Goal: Information Seeking & Learning: Learn about a topic

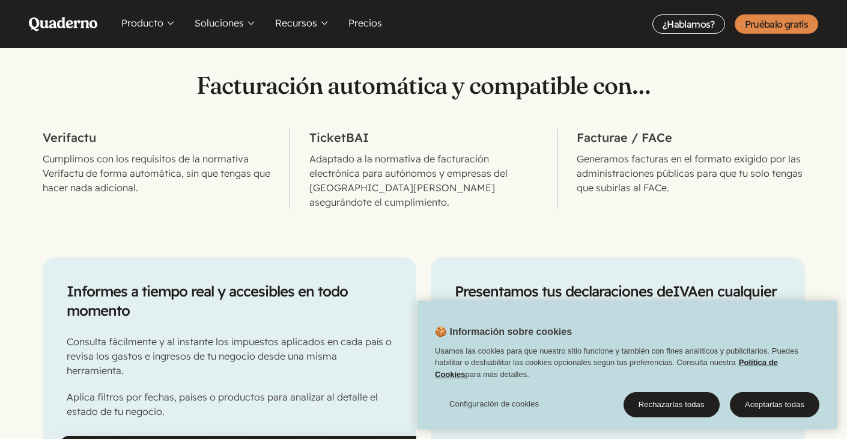
scroll to position [618, 0]
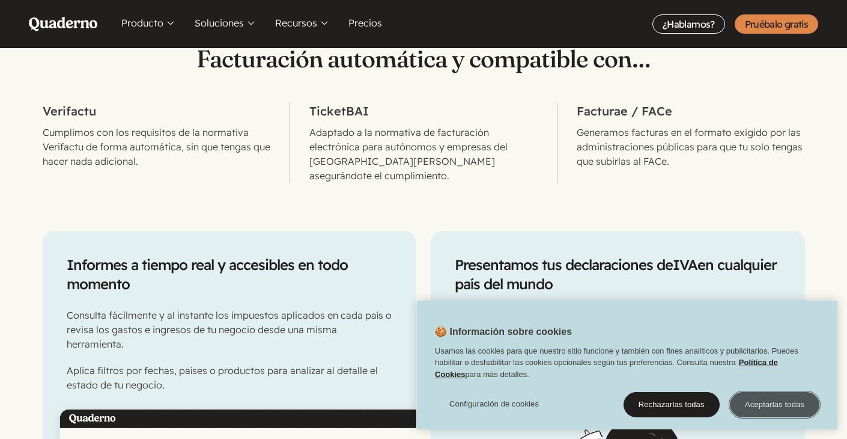
click at [778, 398] on button "Aceptarlas todas" at bounding box center [775, 404] width 90 height 25
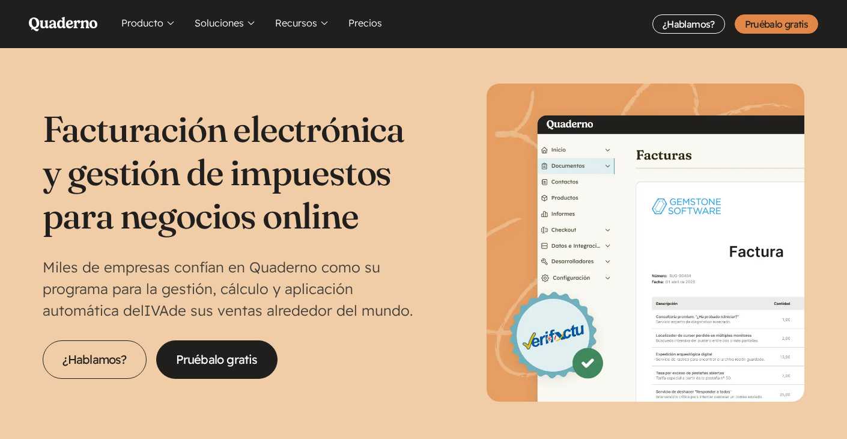
scroll to position [0, 0]
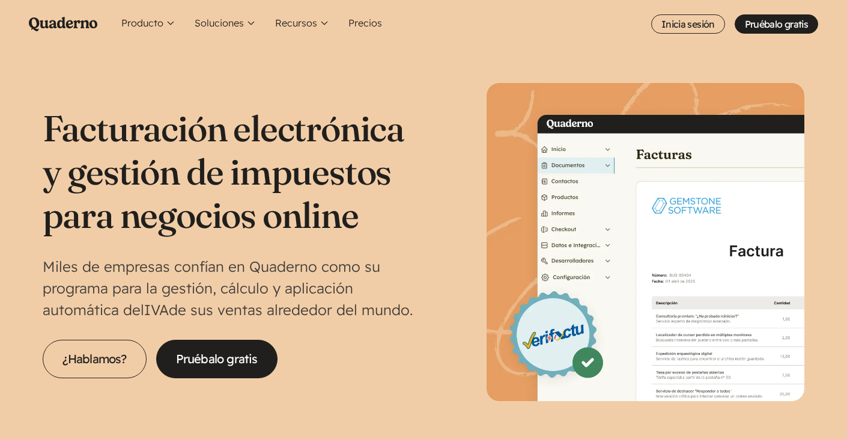
scroll to position [4, 0]
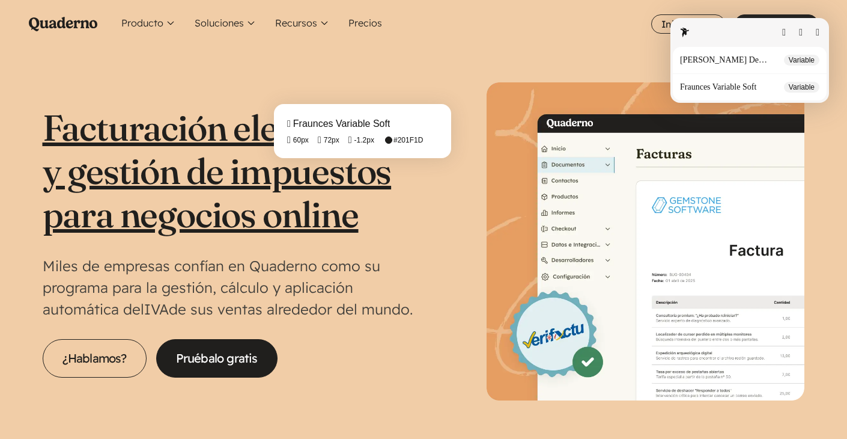
click at [293, 167] on fontsninja-text "Facturación electrónica y gestión de impuestos para negocios online" at bounding box center [224, 170] width 362 height 131
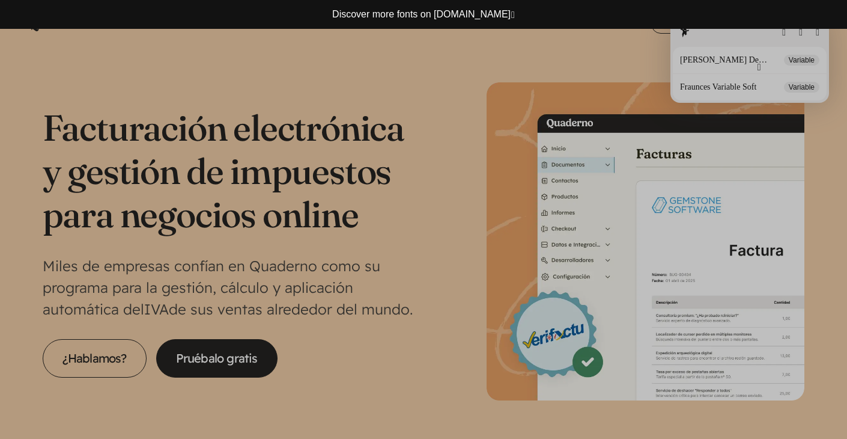
click at [758, 68] on button "button" at bounding box center [760, 67] width 4 height 10
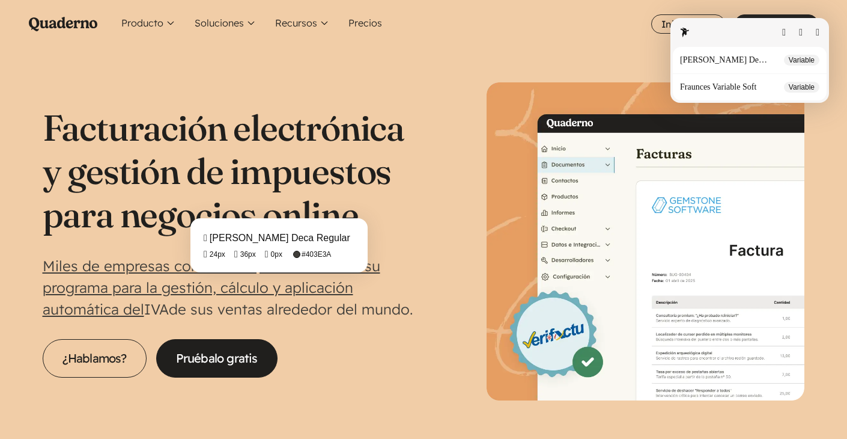
click at [210, 281] on fontsninja-text "Miles de empresas confían en Quaderno como su programa para la gestión, cálculo…" at bounding box center [212, 287] width 338 height 61
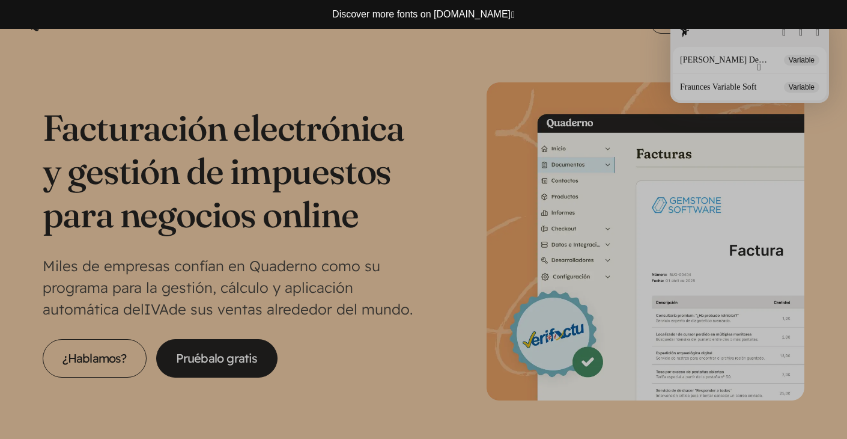
click at [758, 66] on button "button" at bounding box center [760, 67] width 4 height 10
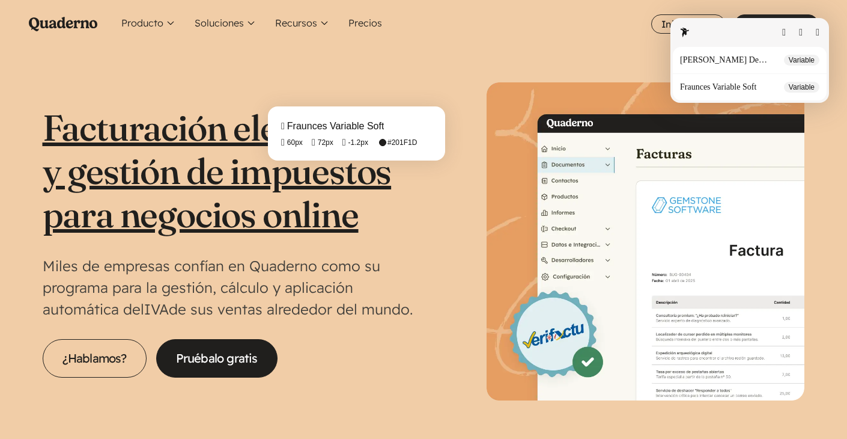
click at [287, 169] on fontsninja-text "Facturación electrónica y gestión de impuestos para negocios online" at bounding box center [224, 170] width 362 height 131
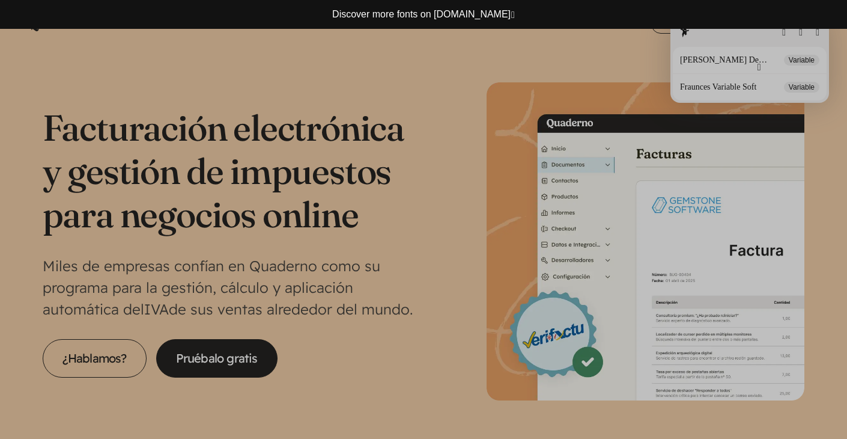
scroll to position [58, 0]
click at [64, 145] on div at bounding box center [423, 219] width 847 height 439
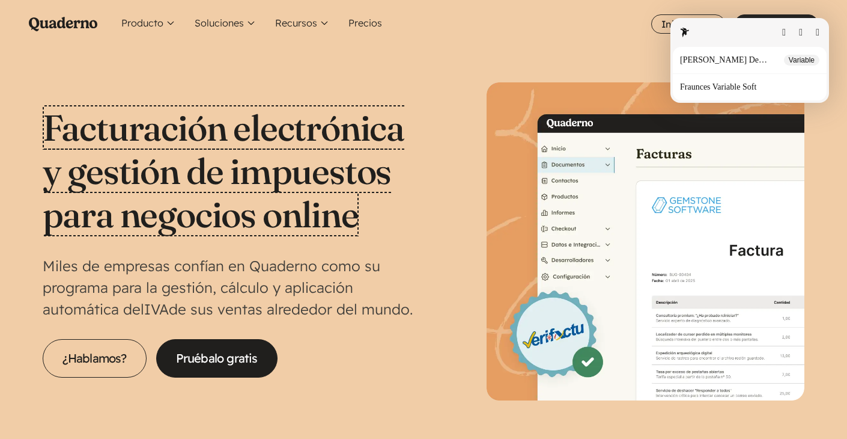
click at [757, 87] on p "Fraunces Variable Soft" at bounding box center [720, 87] width 81 height 10
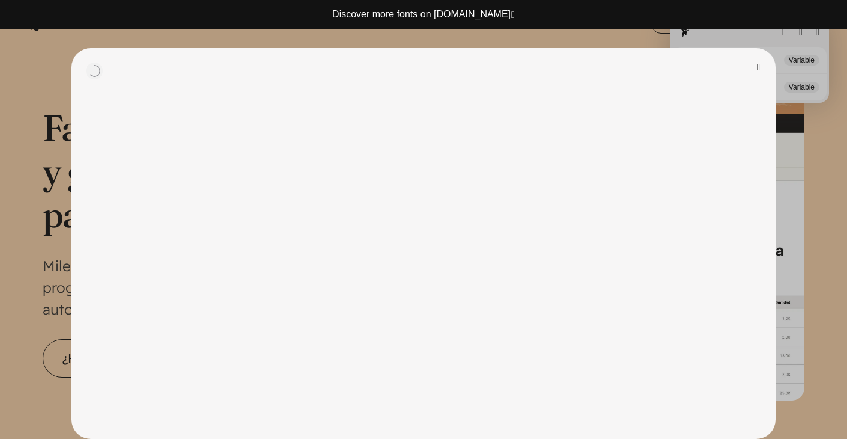
click at [758, 69] on button "button" at bounding box center [760, 67] width 4 height 10
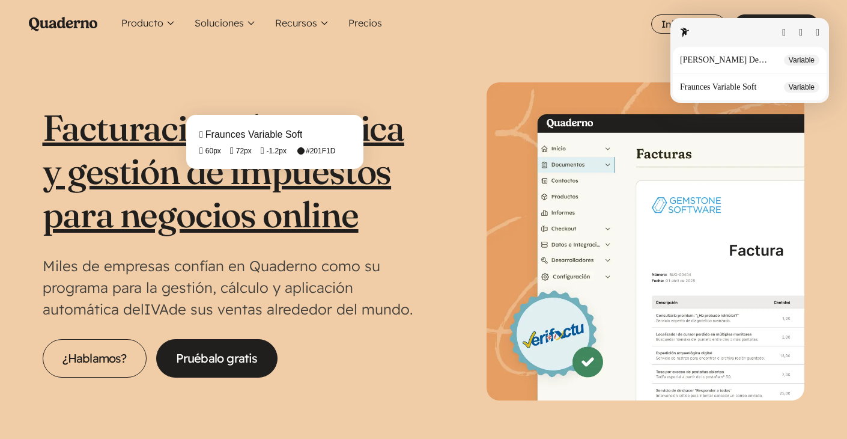
click at [206, 178] on fontsninja-text "Facturación electrónica y gestión de impuestos para negocios online" at bounding box center [224, 170] width 362 height 131
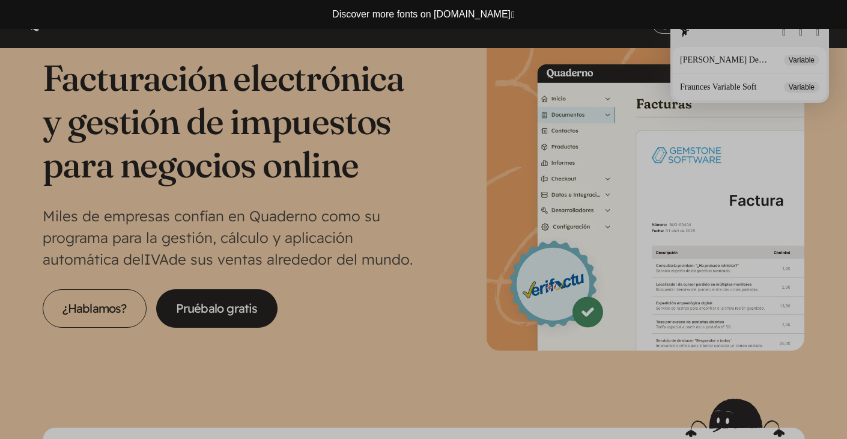
scroll to position [43, 0]
click at [35, 350] on div at bounding box center [423, 219] width 847 height 439
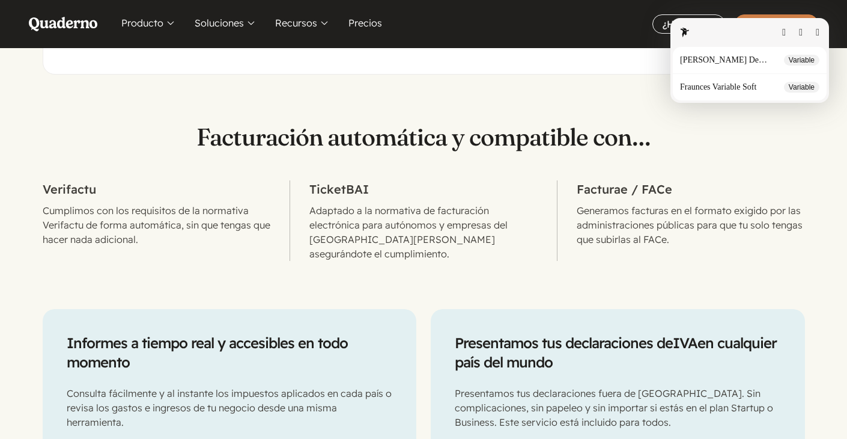
scroll to position [551, 0]
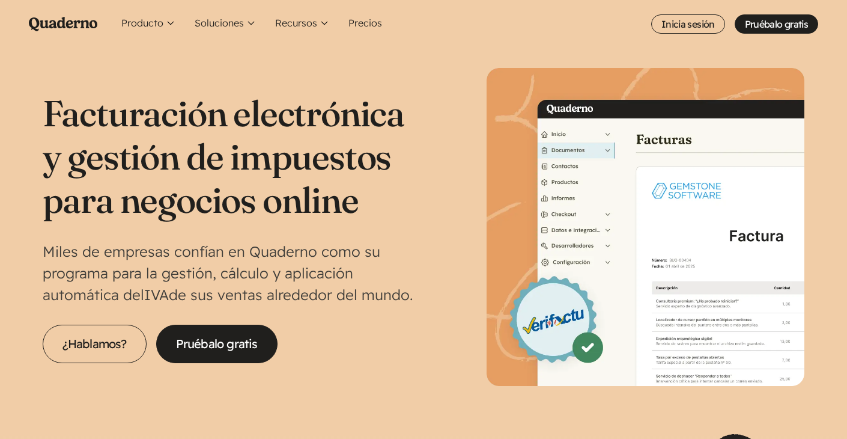
scroll to position [14, 0]
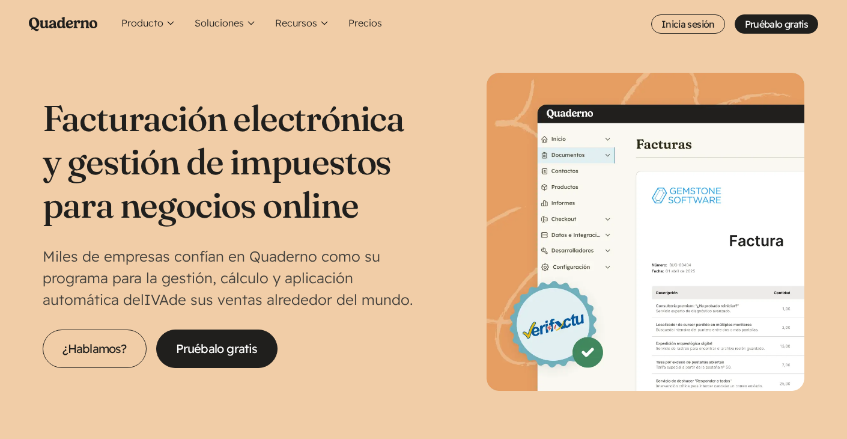
click at [612, 207] on img at bounding box center [646, 232] width 318 height 318
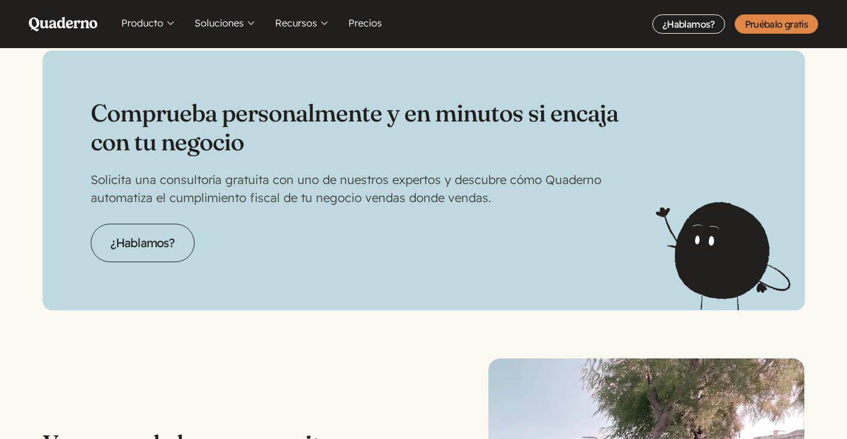
scroll to position [2643, 0]
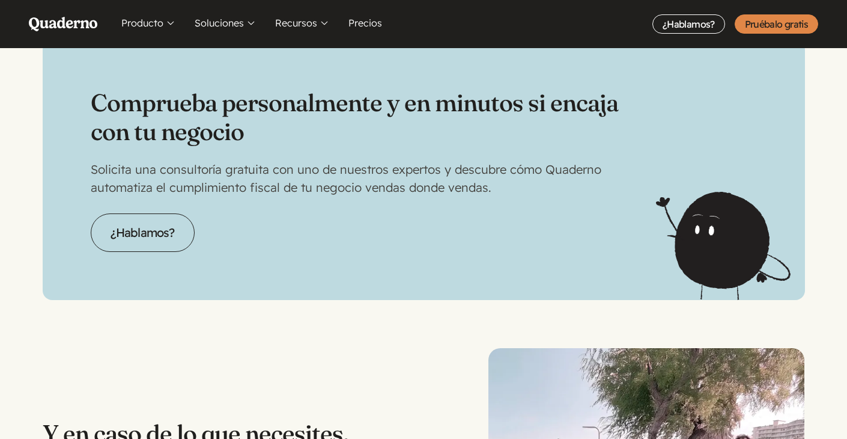
click at [751, 217] on div "¿Hablamos?" at bounding box center [424, 232] width 666 height 38
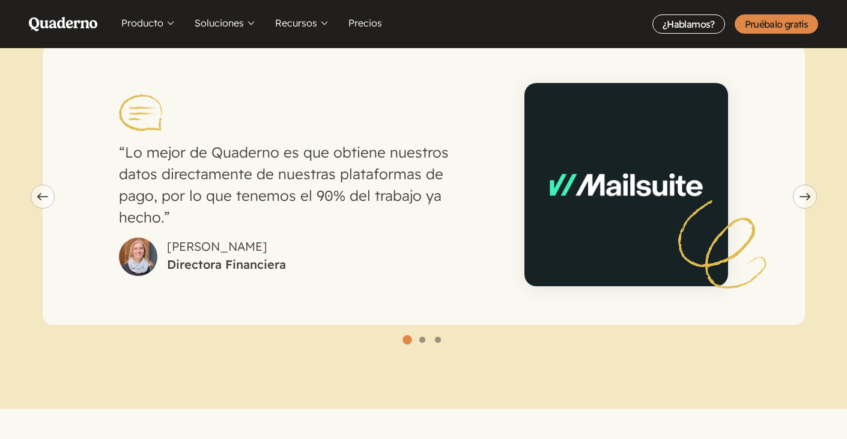
scroll to position [3345, 0]
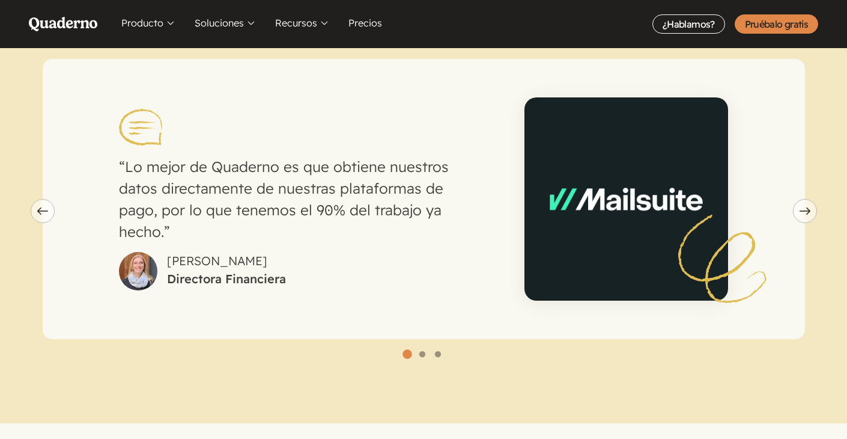
click at [728, 249] on picture "slide 1" at bounding box center [627, 199] width 204 height 204
click at [728, 247] on picture "slide 1" at bounding box center [627, 199] width 204 height 204
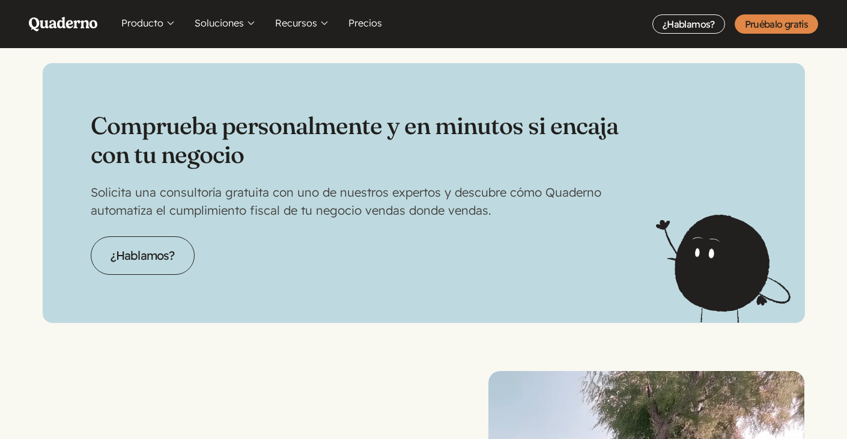
scroll to position [2568, 0]
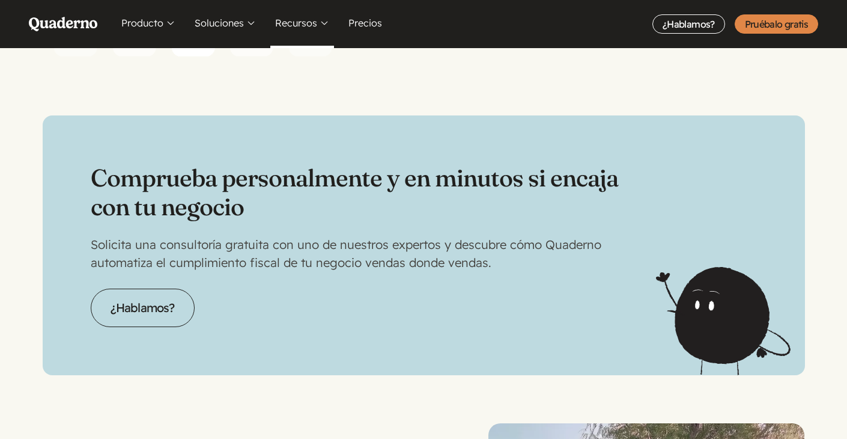
click at [313, 20] on button "Recursos" at bounding box center [302, 24] width 64 height 48
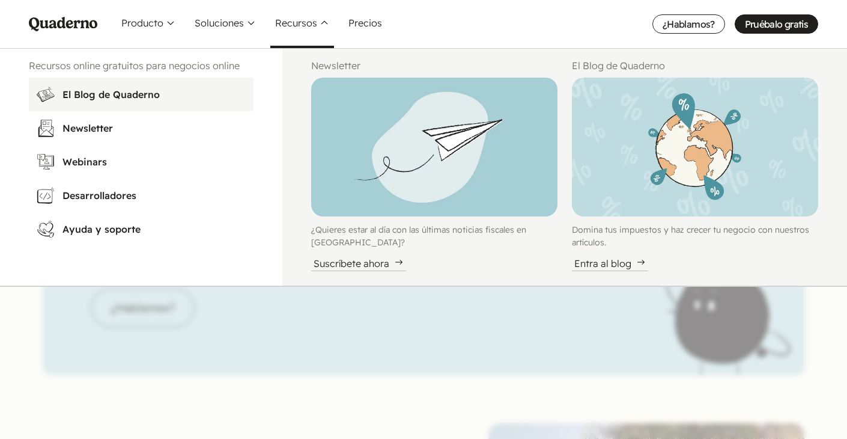
click at [141, 93] on h3 "El Blog de Quaderno" at bounding box center [154, 94] width 184 height 14
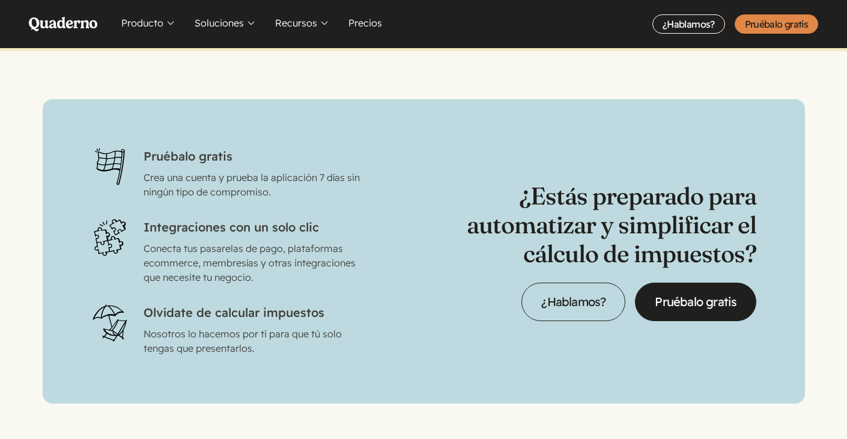
scroll to position [3686, 0]
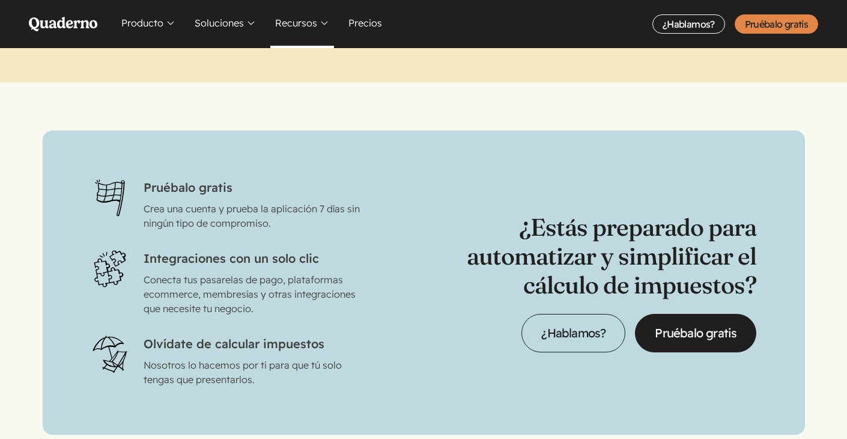
click at [282, 23] on button "Recursos" at bounding box center [302, 24] width 64 height 48
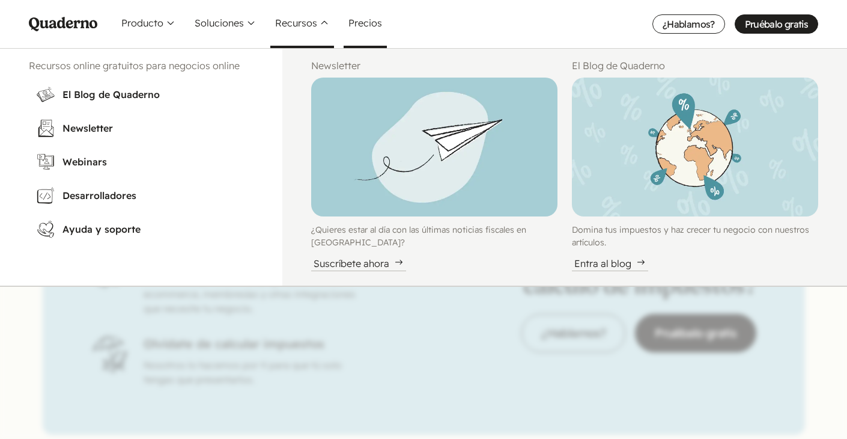
click at [370, 35] on link "Precios" at bounding box center [365, 24] width 43 height 48
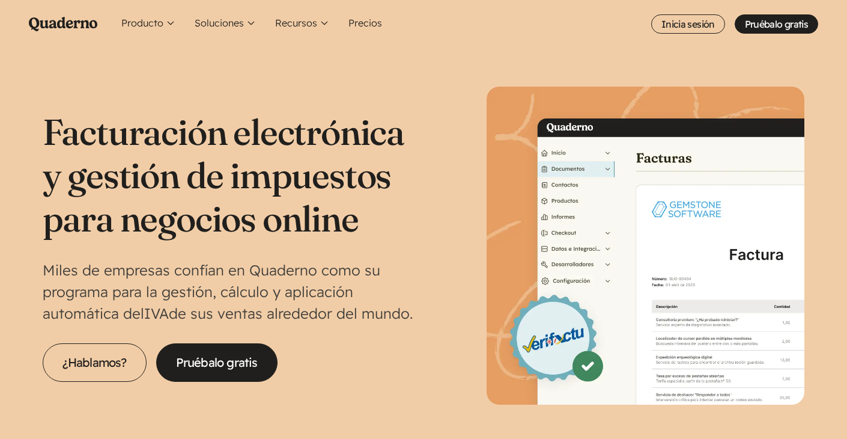
click at [61, 22] on icon "Quaderno Homepage" at bounding box center [63, 24] width 69 height 14
drag, startPoint x: 62, startPoint y: 19, endPoint x: 29, endPoint y: 61, distance: 54.0
click at [29, 61] on header "Close Menu Pruébalo gratis Quaderno Homepage Producto Conoce la plataforma Quad…" at bounding box center [423, 226] width 847 height 453
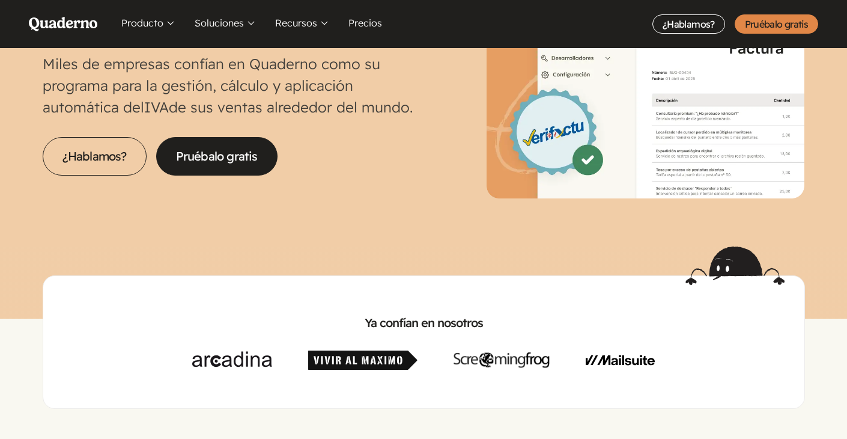
scroll to position [207, 0]
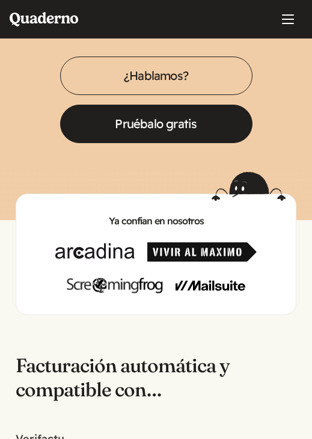
click at [94, 181] on div "Ya confían en nosotros" at bounding box center [156, 243] width 312 height 143
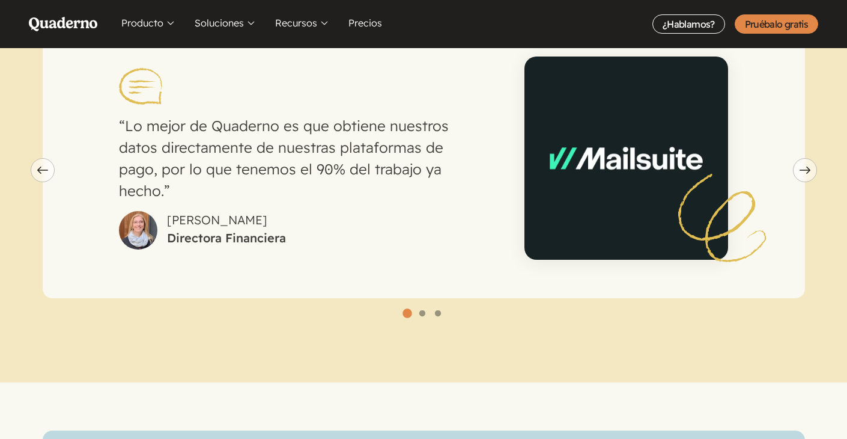
scroll to position [3362, 0]
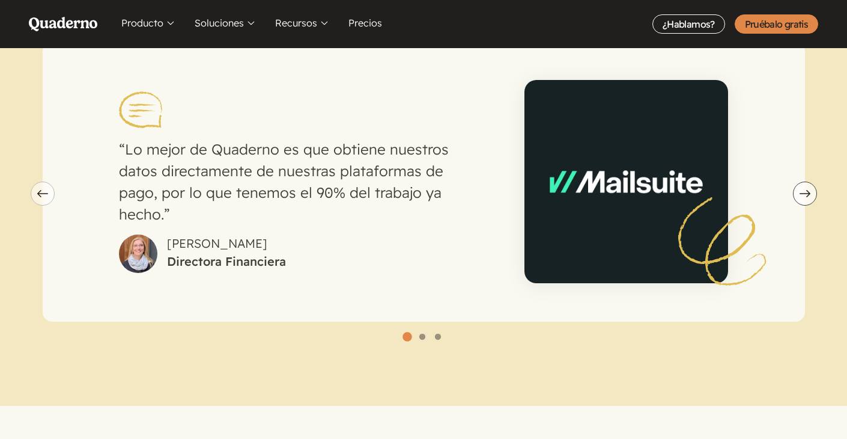
click at [808, 190] on icon "Next slide" at bounding box center [805, 193] width 11 height 7
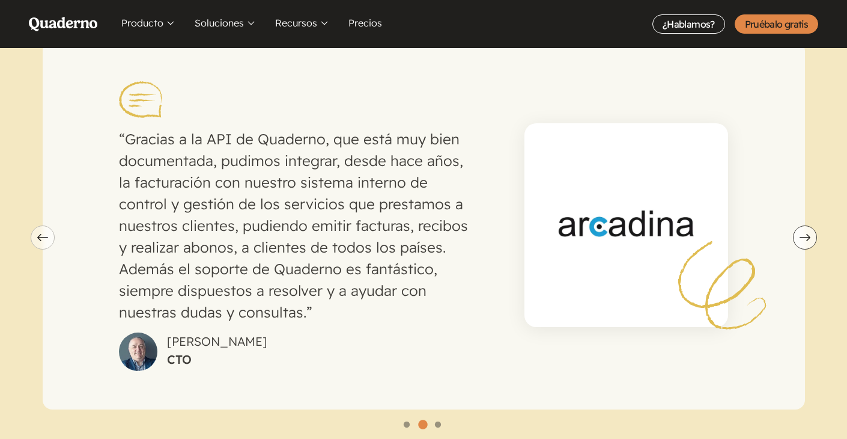
click at [806, 234] on icon "Next slide" at bounding box center [805, 237] width 11 height 7
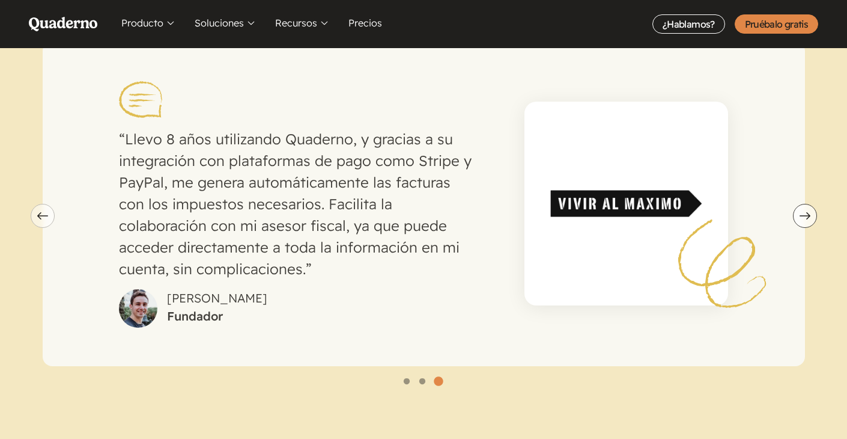
click at [806, 221] on section "Lo mejor de Quaderno es que obtiene nuestros datos directamente de nuestras pla…" at bounding box center [423, 221] width 847 height 457
click at [805, 212] on button "Next slide" at bounding box center [805, 216] width 24 height 24
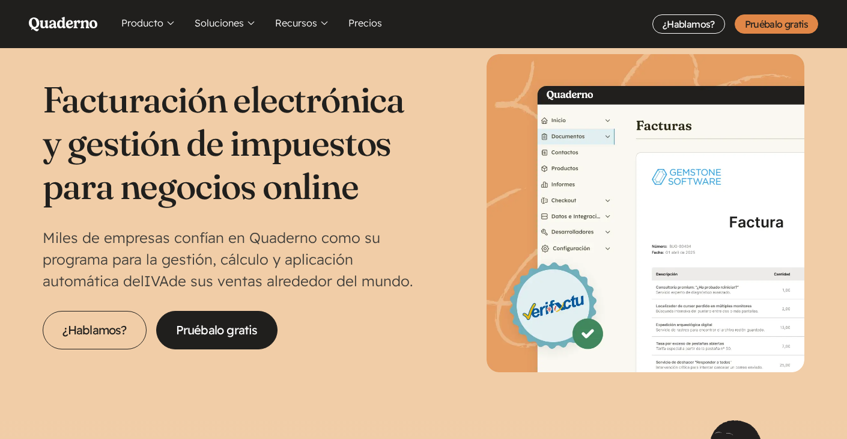
scroll to position [0, 0]
